Goal: Task Accomplishment & Management: Use online tool/utility

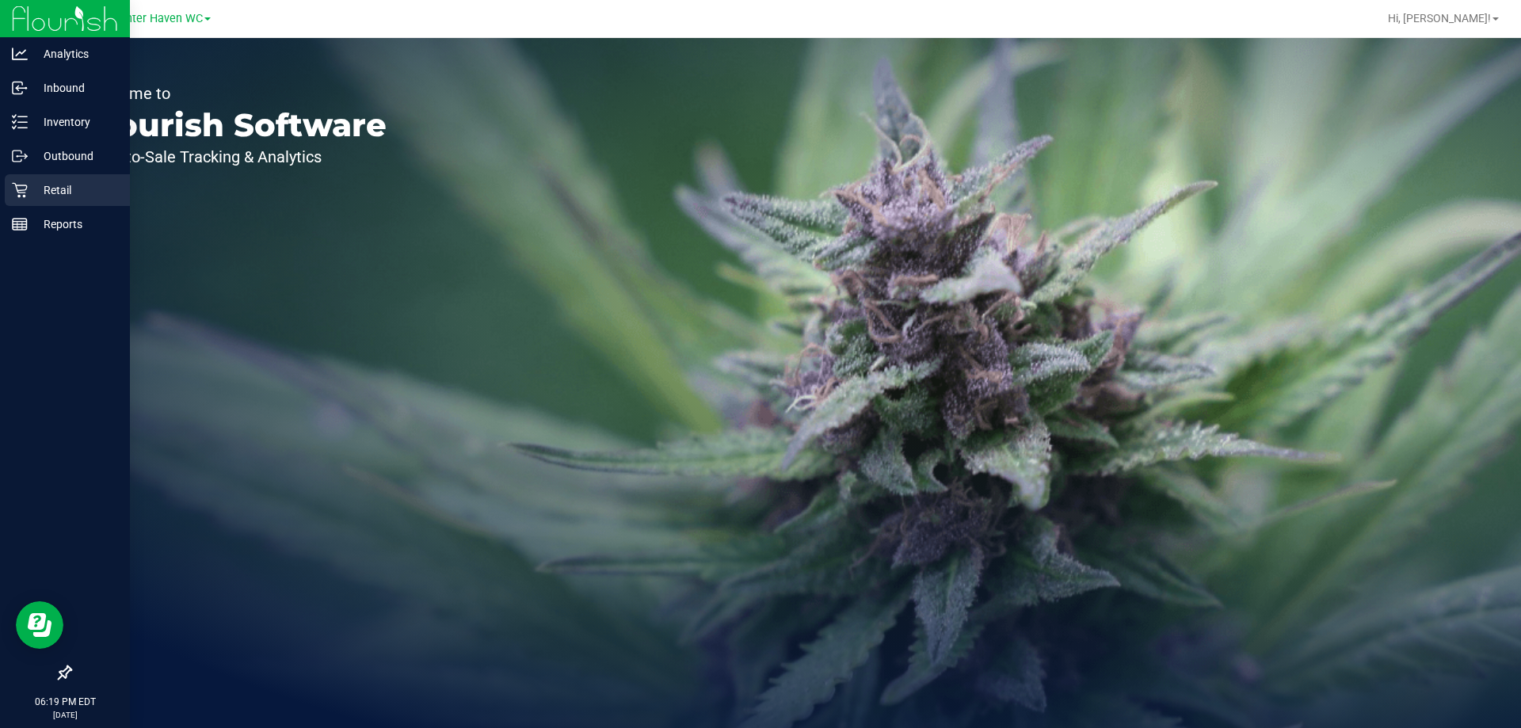
click at [30, 189] on p "Retail" at bounding box center [75, 190] width 95 height 19
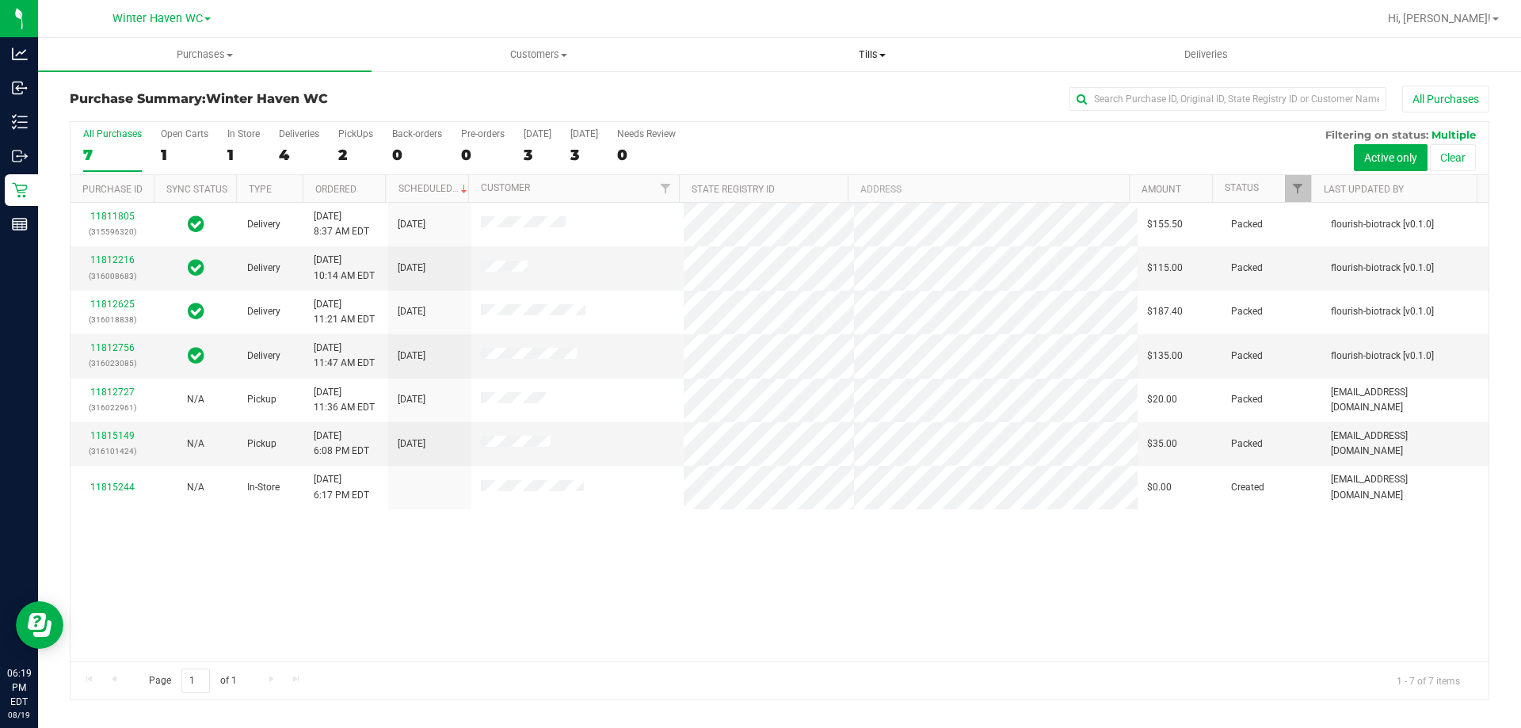
click at [863, 50] on span "Tills" at bounding box center [872, 55] width 332 height 14
click at [831, 90] on li "Manage tills" at bounding box center [872, 95] width 334 height 19
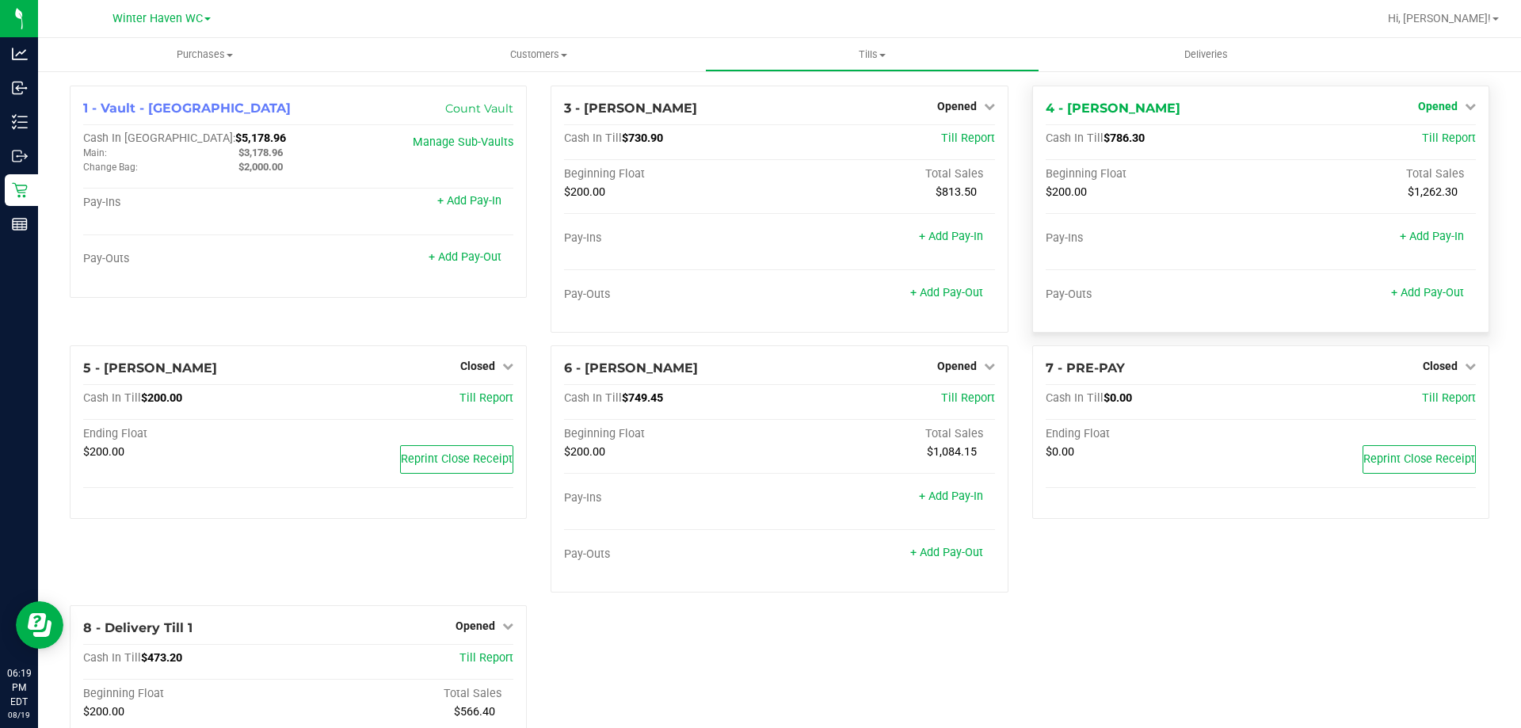
click at [1429, 104] on span "Opened" at bounding box center [1438, 106] width 40 height 13
click at [1424, 141] on link "Close Till" at bounding box center [1439, 139] width 43 height 13
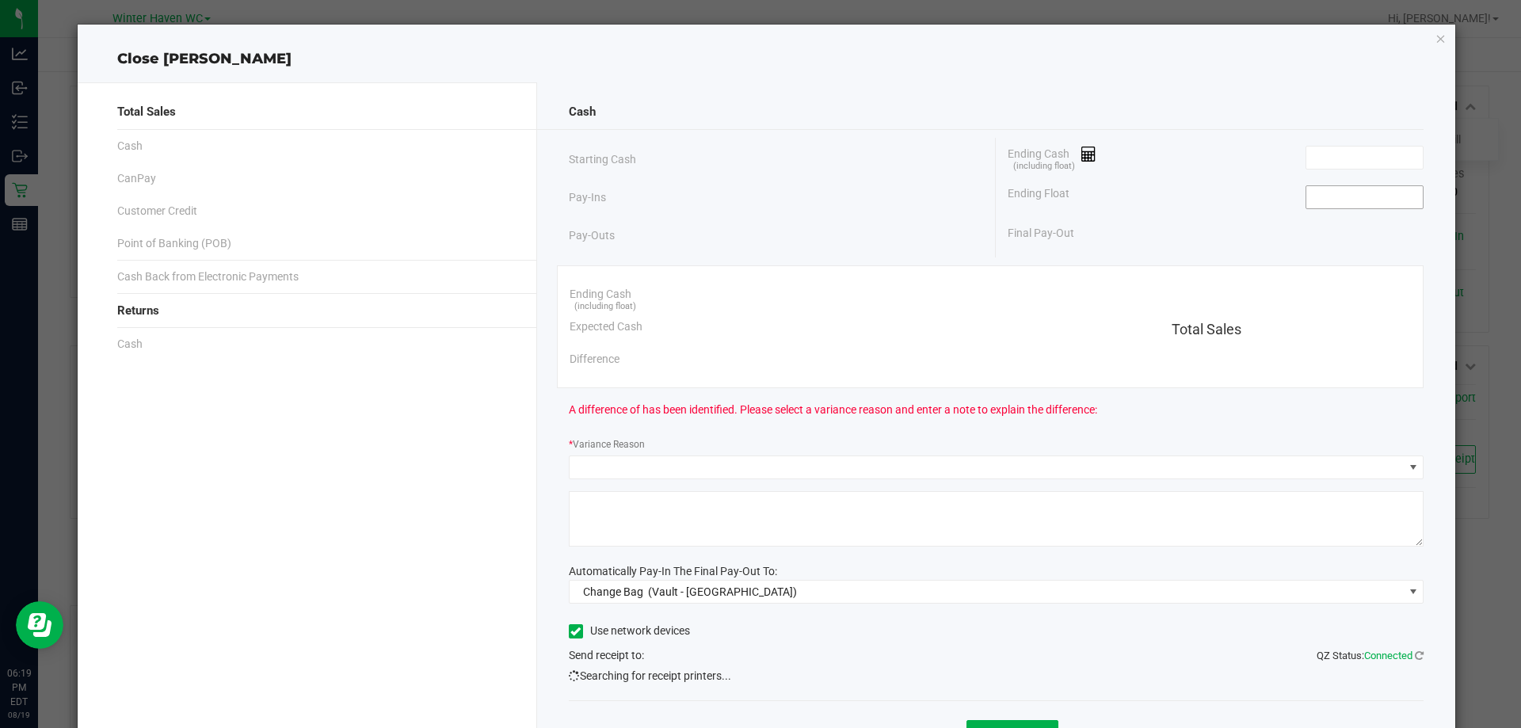
click at [1371, 206] on input at bounding box center [1365, 197] width 116 height 22
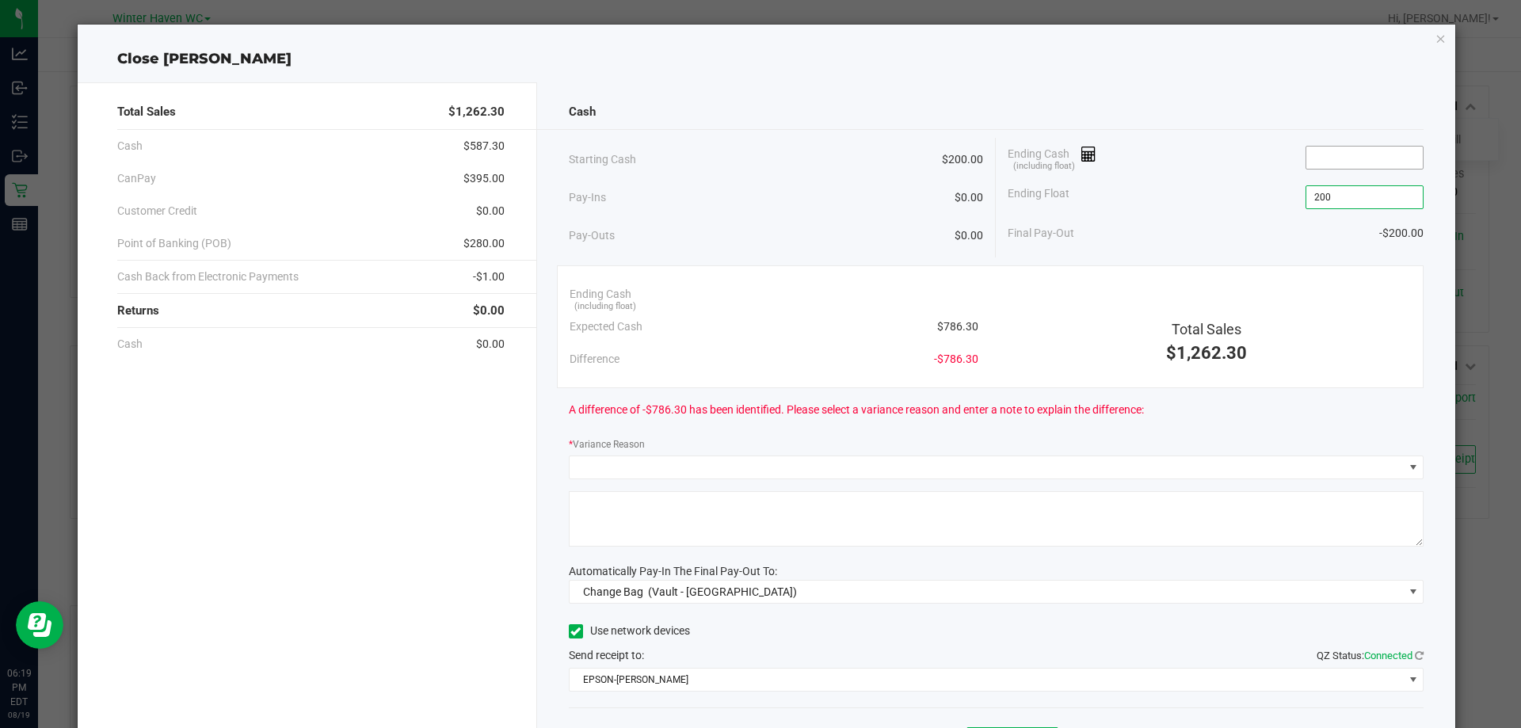
type input "$200.00"
click at [1356, 157] on input at bounding box center [1365, 158] width 116 height 22
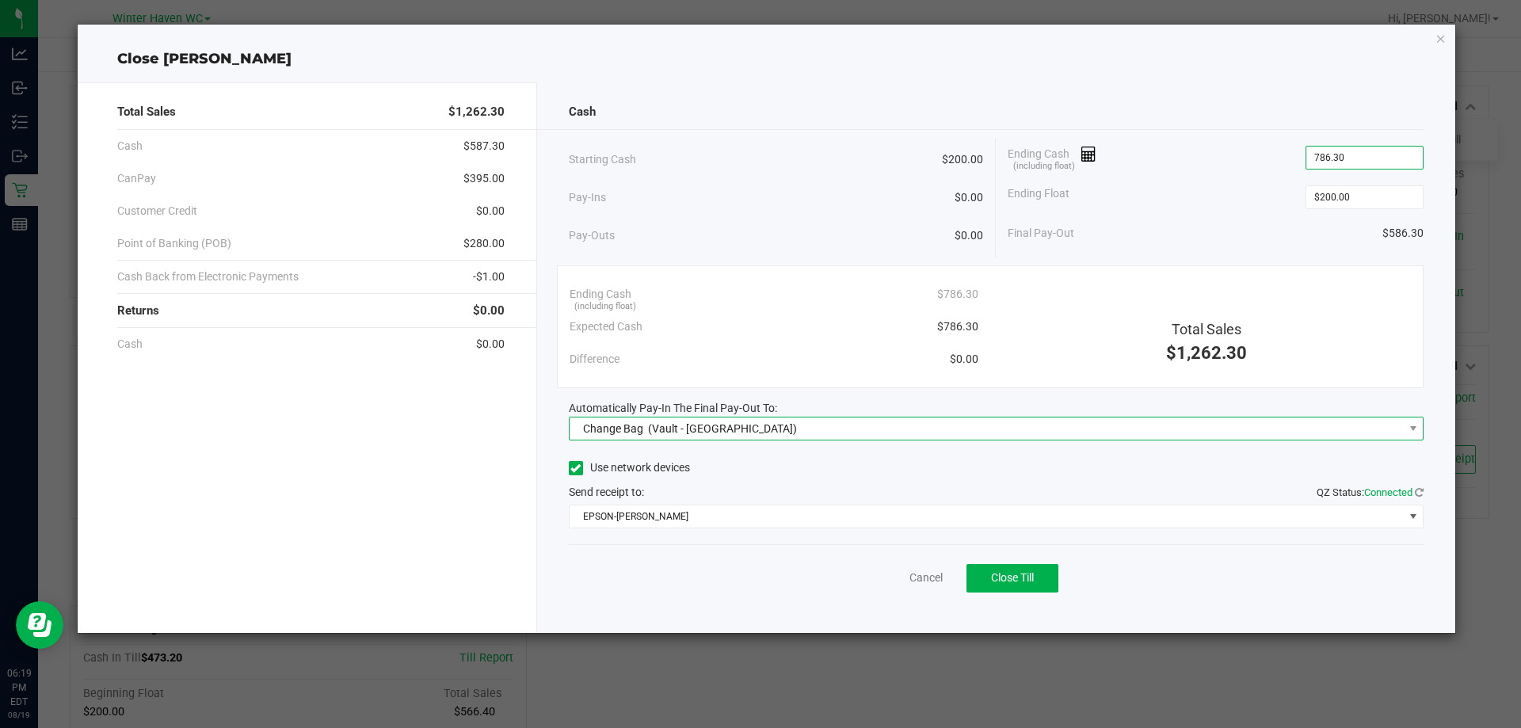
type input "$786.30"
click at [773, 427] on span "Change Bag (Vault - [GEOGRAPHIC_DATA])" at bounding box center [987, 429] width 834 height 22
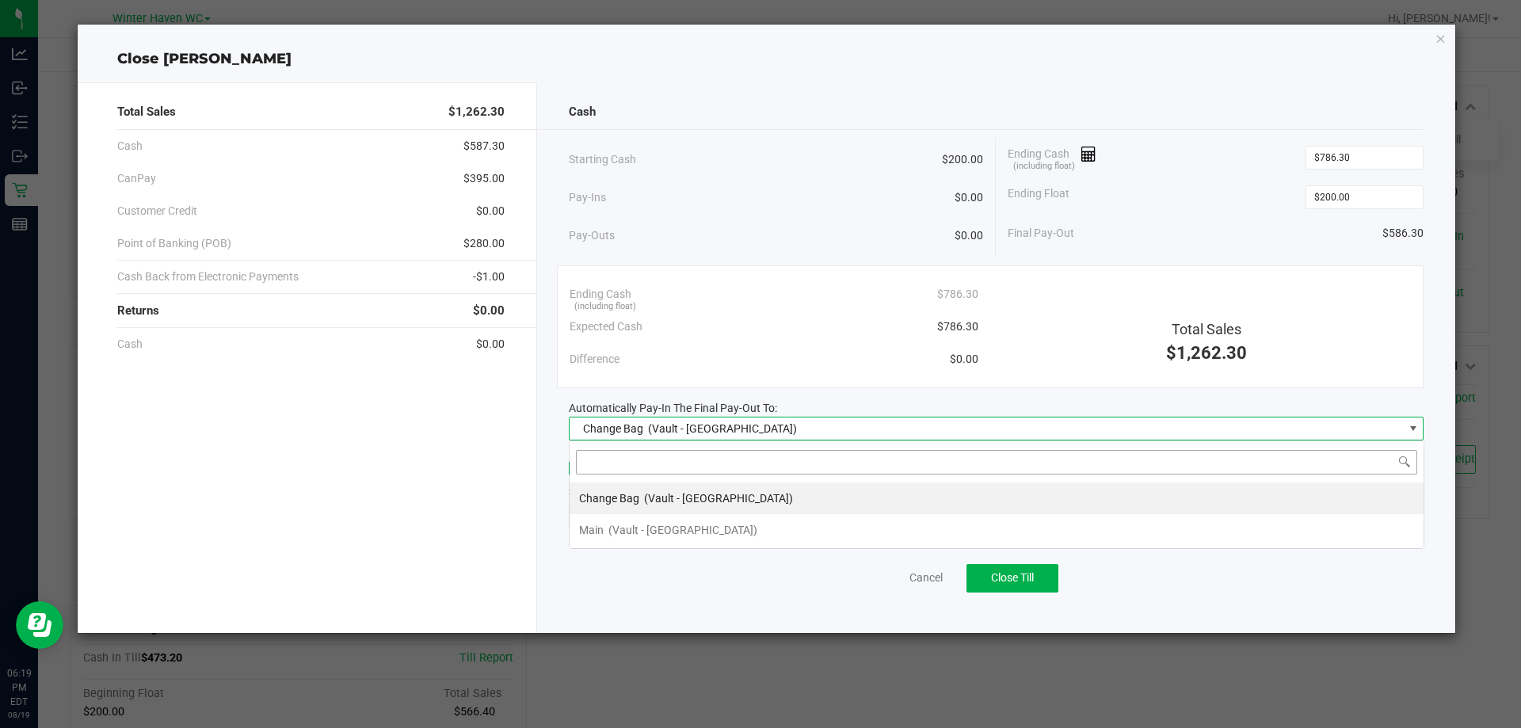
scroll to position [24, 855]
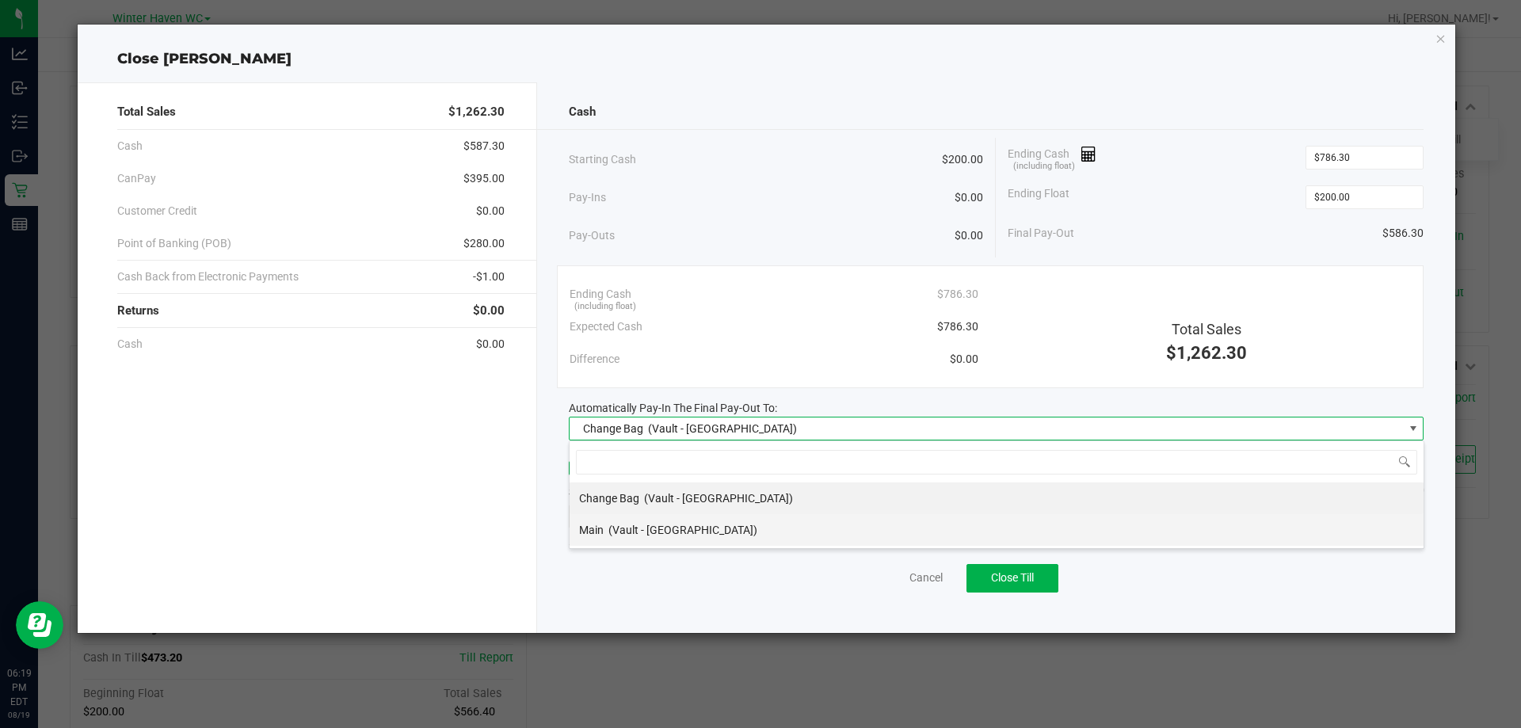
click at [652, 528] on span "(Vault - [GEOGRAPHIC_DATA])" at bounding box center [682, 530] width 149 height 13
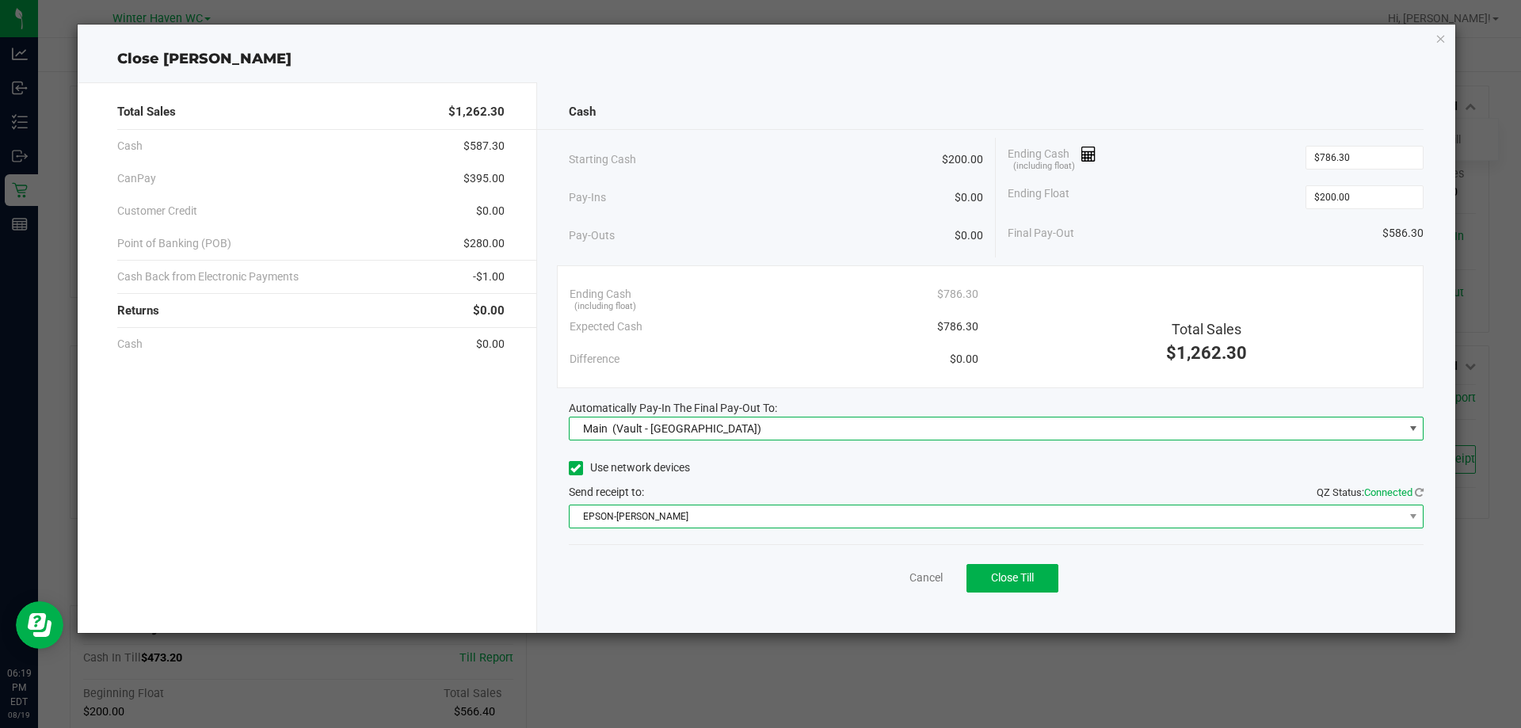
click at [715, 520] on span "EPSON-[PERSON_NAME]" at bounding box center [987, 516] width 834 height 22
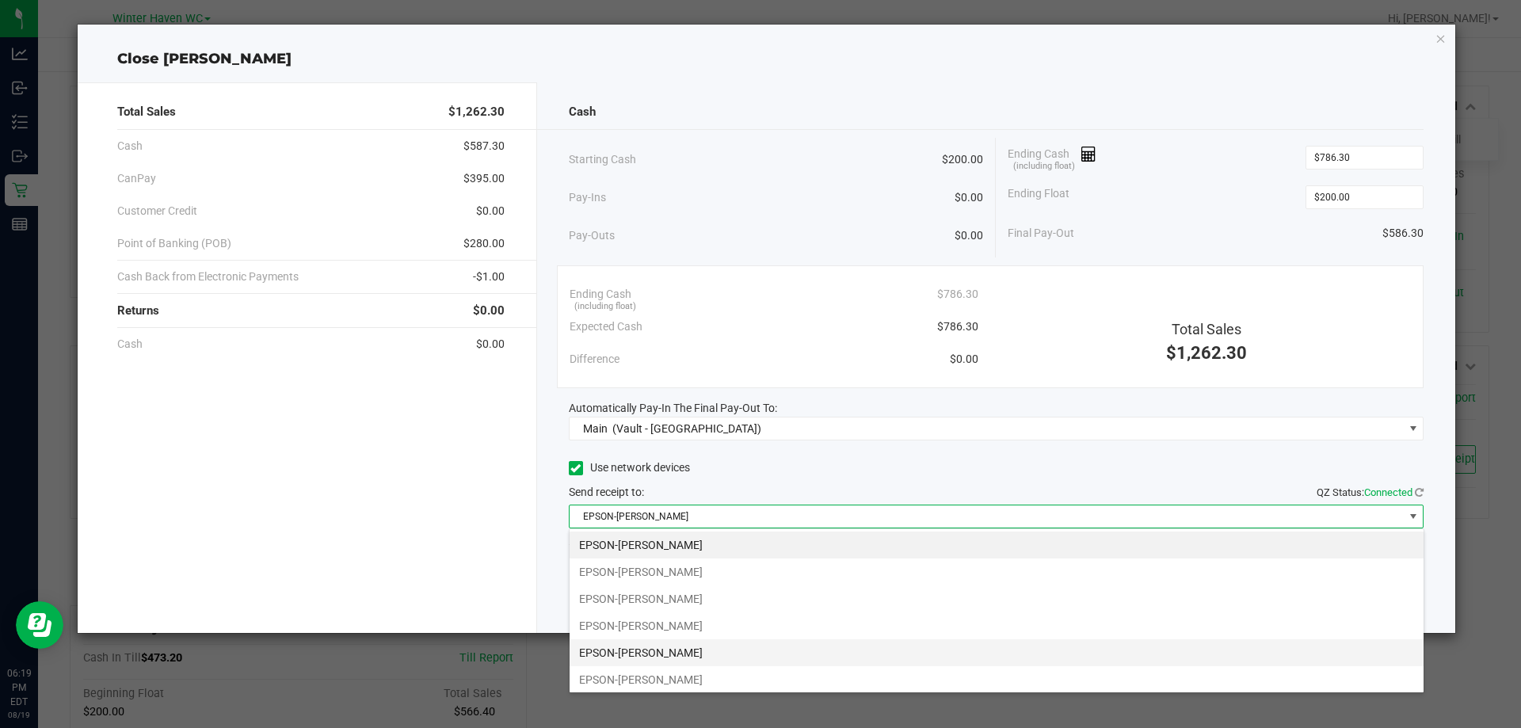
click at [698, 659] on li "EPSON-[PERSON_NAME]" at bounding box center [997, 652] width 854 height 27
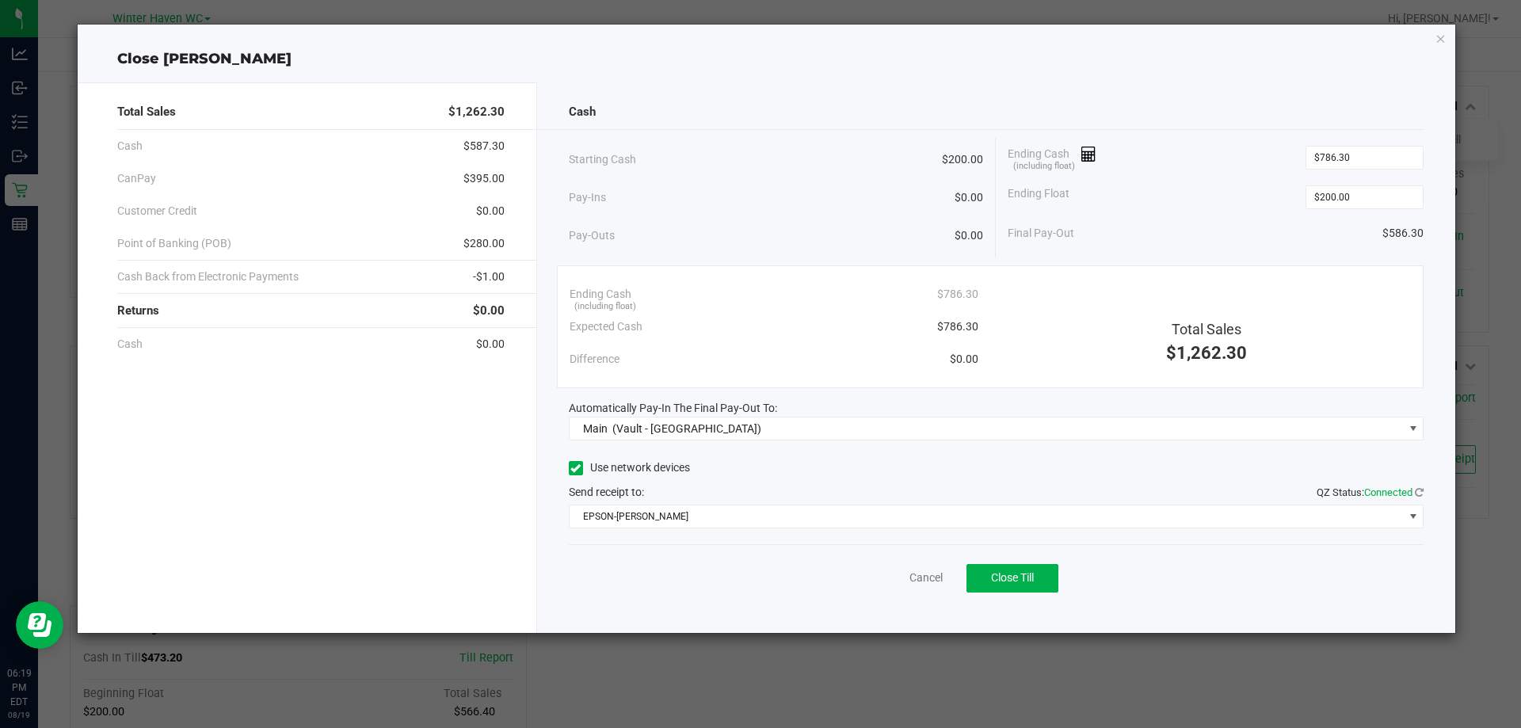
click at [876, 486] on div "Send receipt to: QZ Status: Connected" at bounding box center [997, 492] width 856 height 17
click at [1024, 585] on button "Close Till" at bounding box center [1013, 578] width 92 height 29
click at [895, 577] on link "Dismiss" at bounding box center [891, 578] width 38 height 17
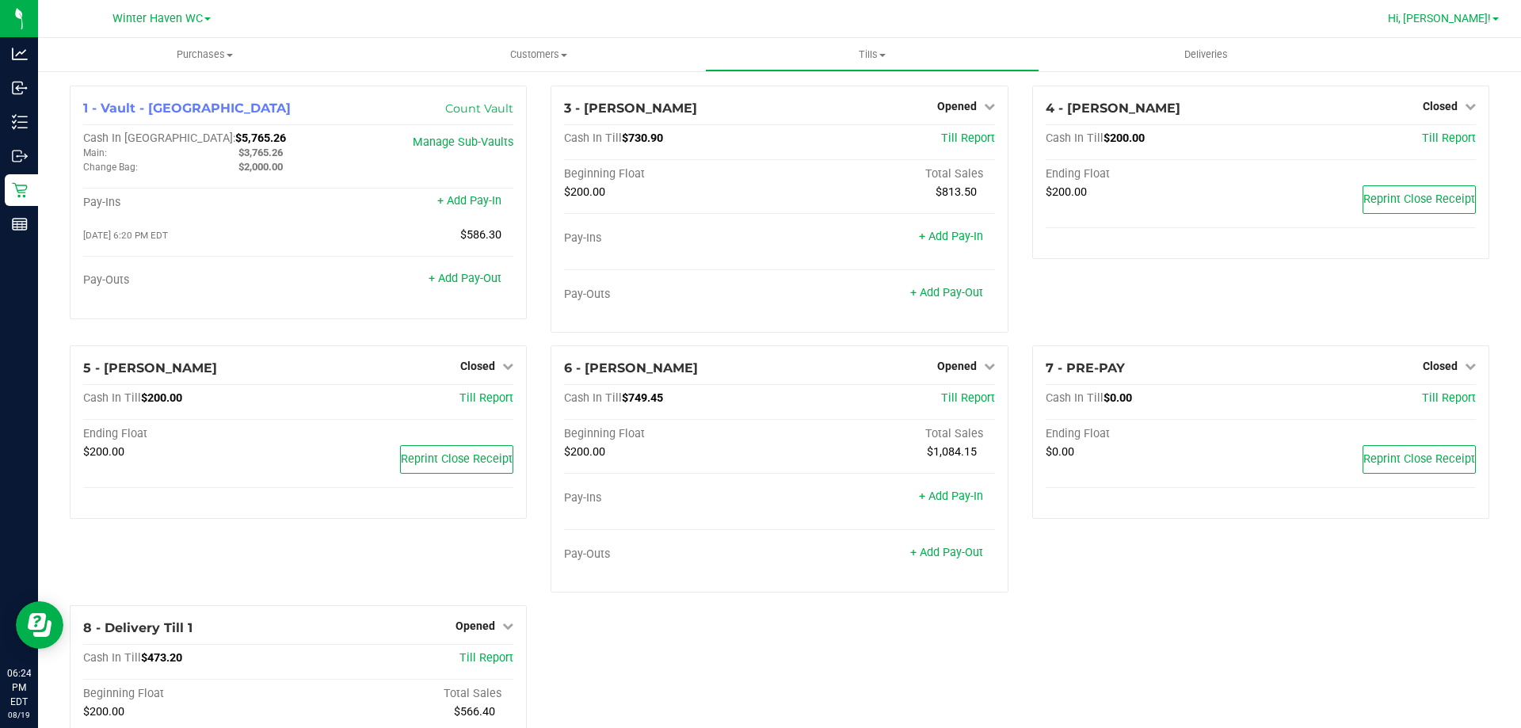
click at [1476, 23] on span "Hi, [PERSON_NAME]!" at bounding box center [1439, 18] width 103 height 13
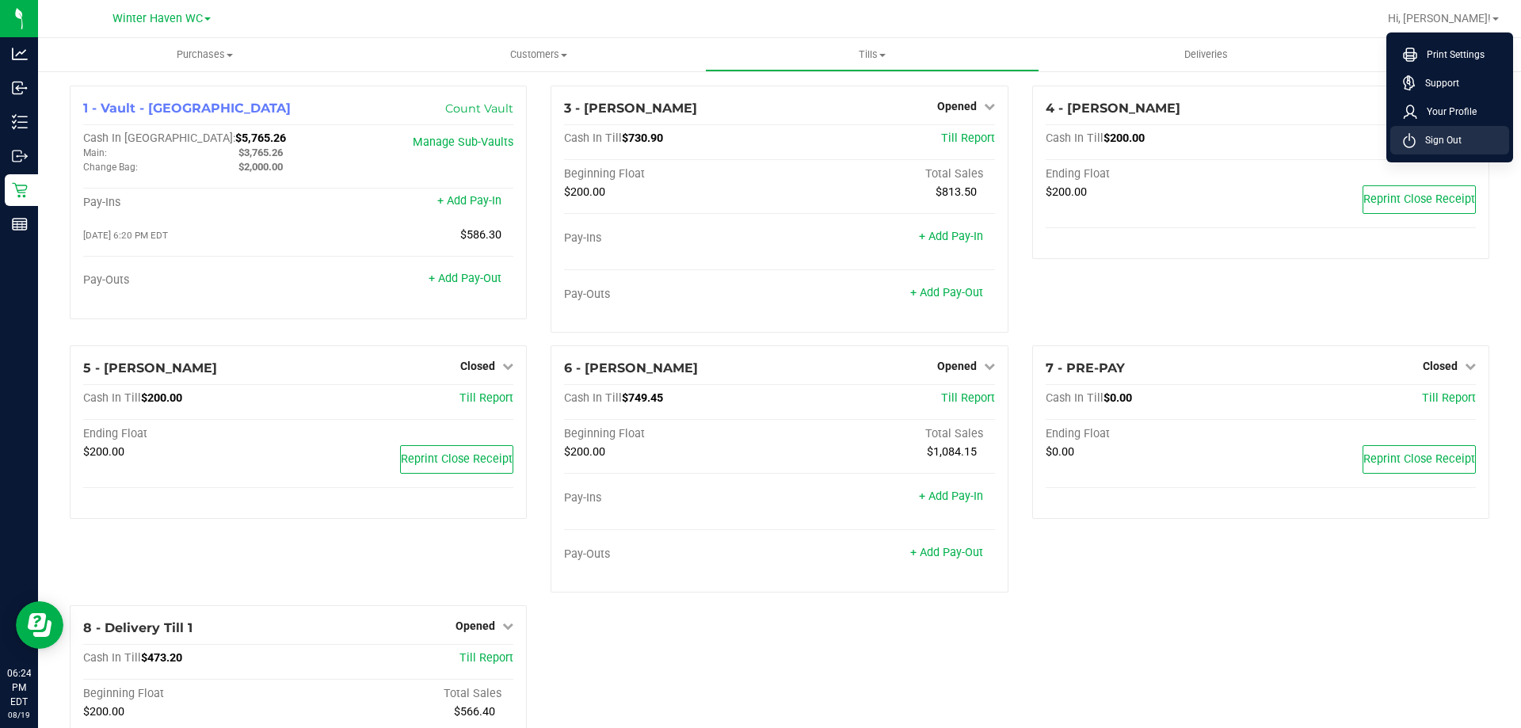
click at [1452, 131] on li "Sign Out" at bounding box center [1449, 140] width 119 height 29
